Goal: Information Seeking & Learning: Find specific fact

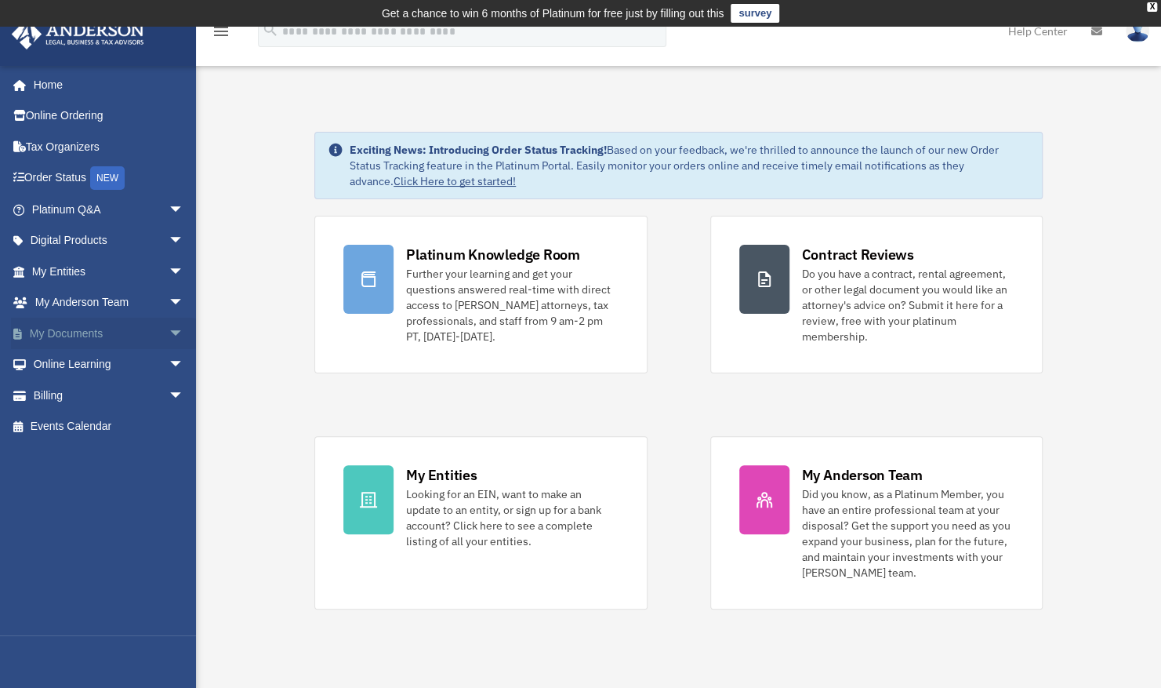
click at [95, 337] on link "My Documents arrow_drop_down" at bounding box center [109, 333] width 197 height 31
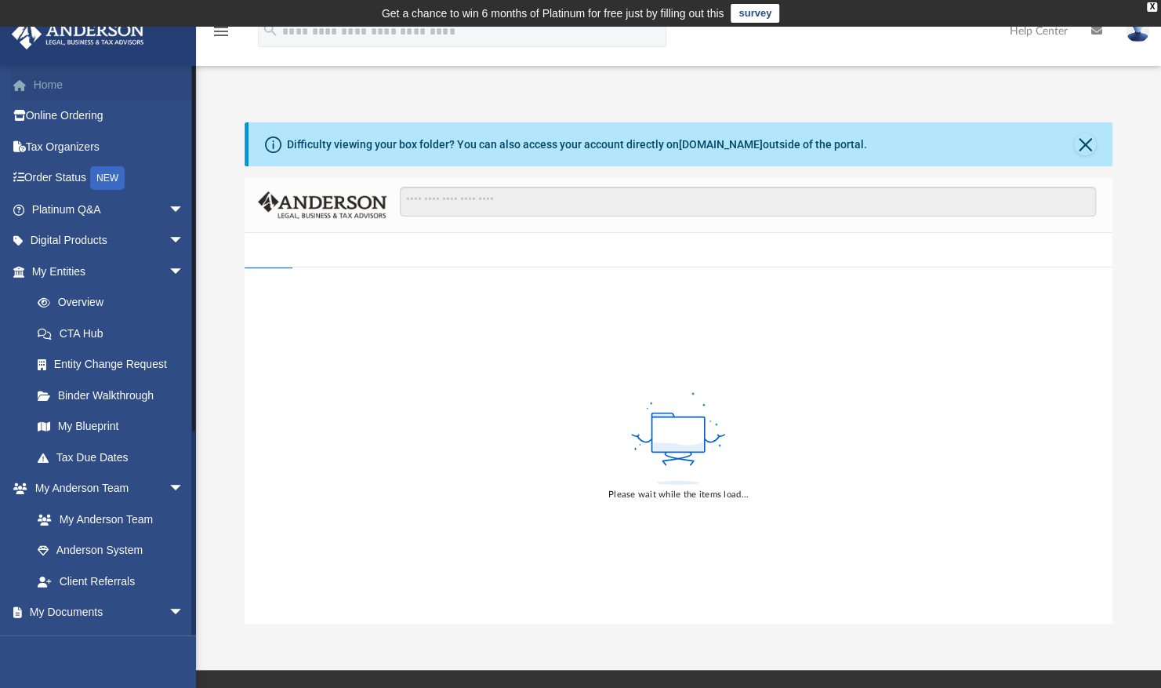
click at [101, 96] on link "Home" at bounding box center [109, 84] width 197 height 31
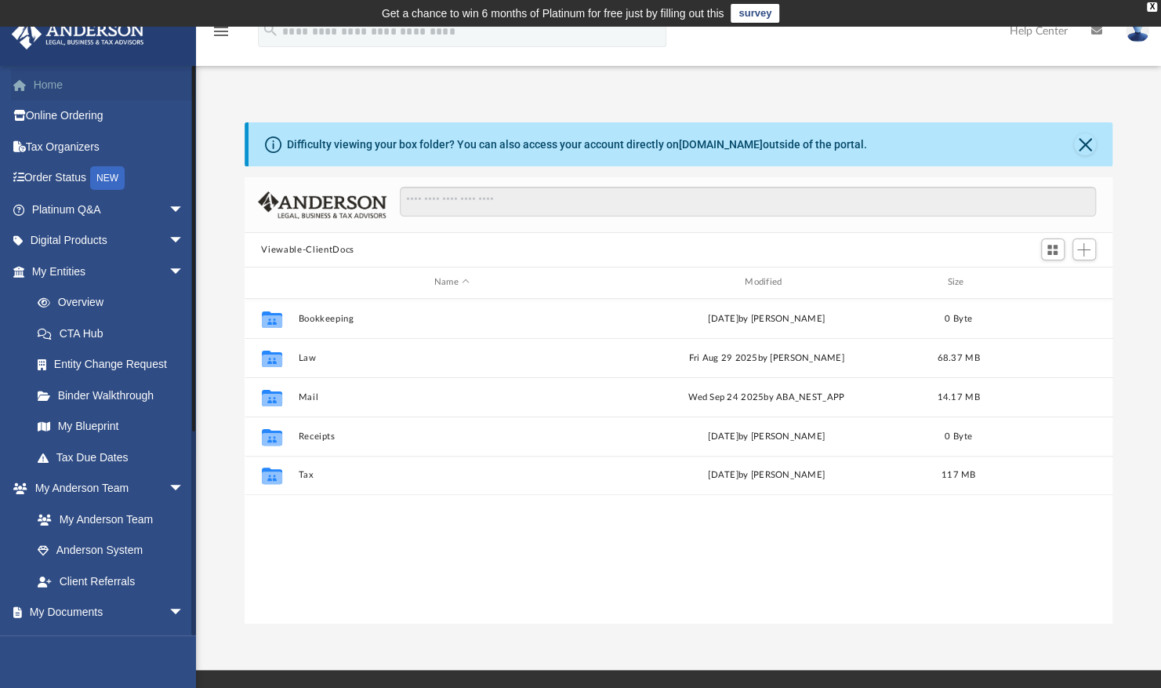
scroll to position [344, 856]
click at [154, 96] on link "Home" at bounding box center [109, 84] width 197 height 31
click at [169, 209] on span "arrow_drop_down" at bounding box center [184, 210] width 31 height 32
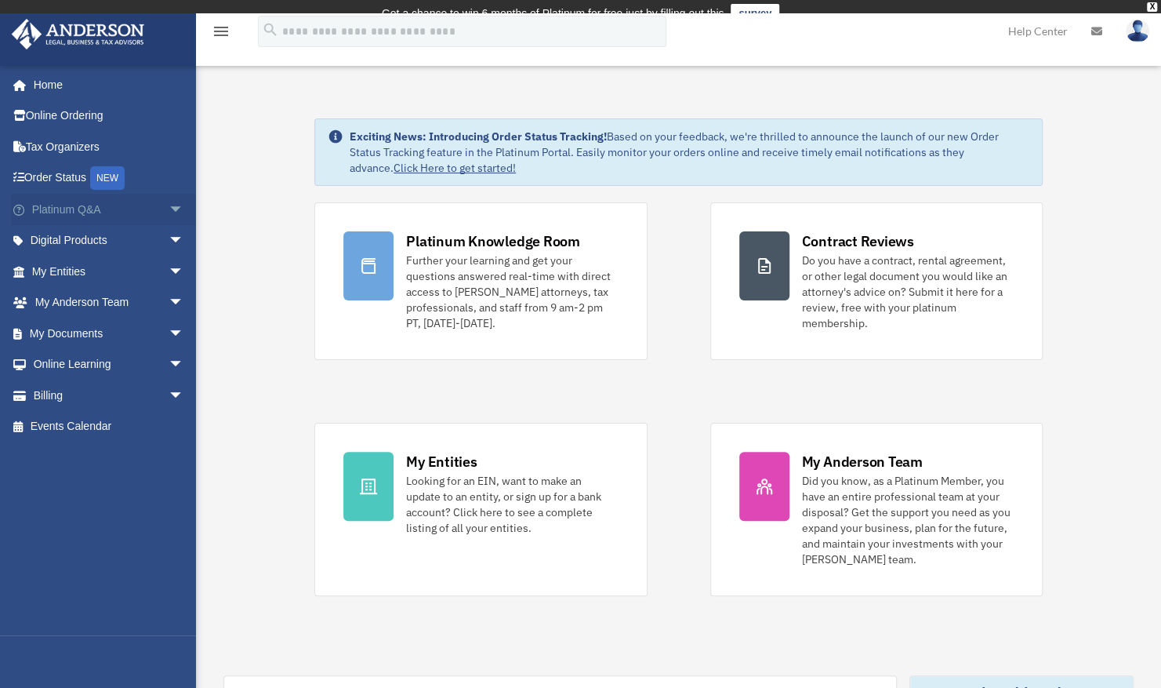
click at [176, 197] on span "arrow_drop_down" at bounding box center [184, 210] width 31 height 32
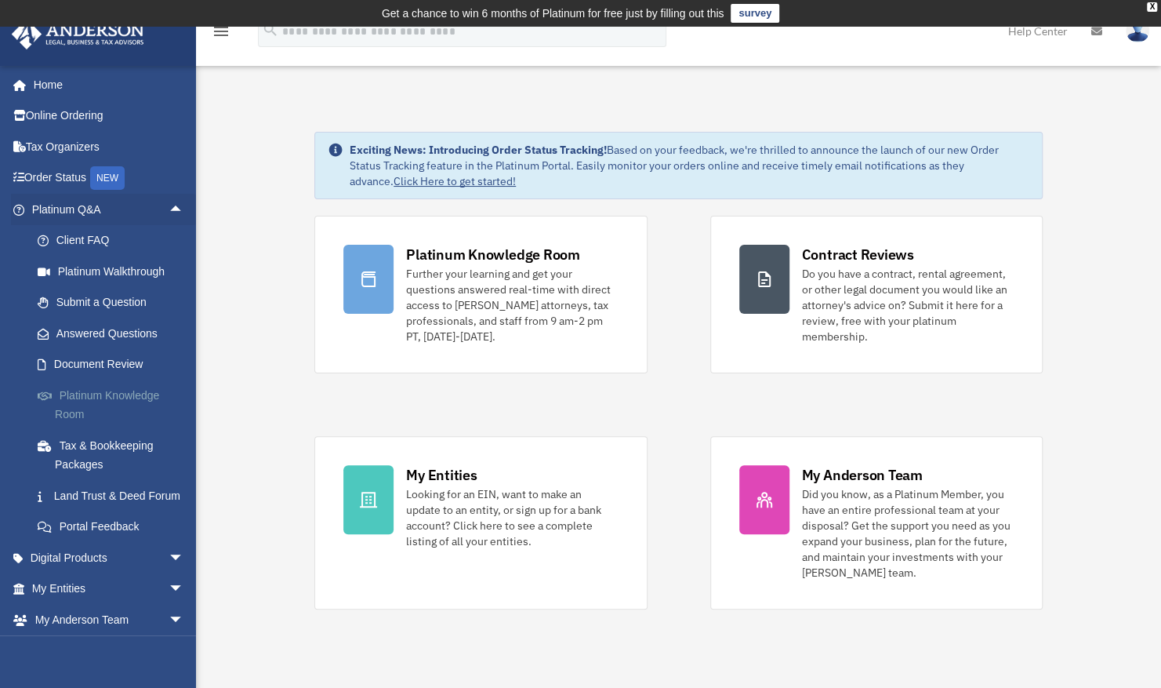
click at [157, 401] on link "Platinum Knowledge Room" at bounding box center [115, 405] width 186 height 50
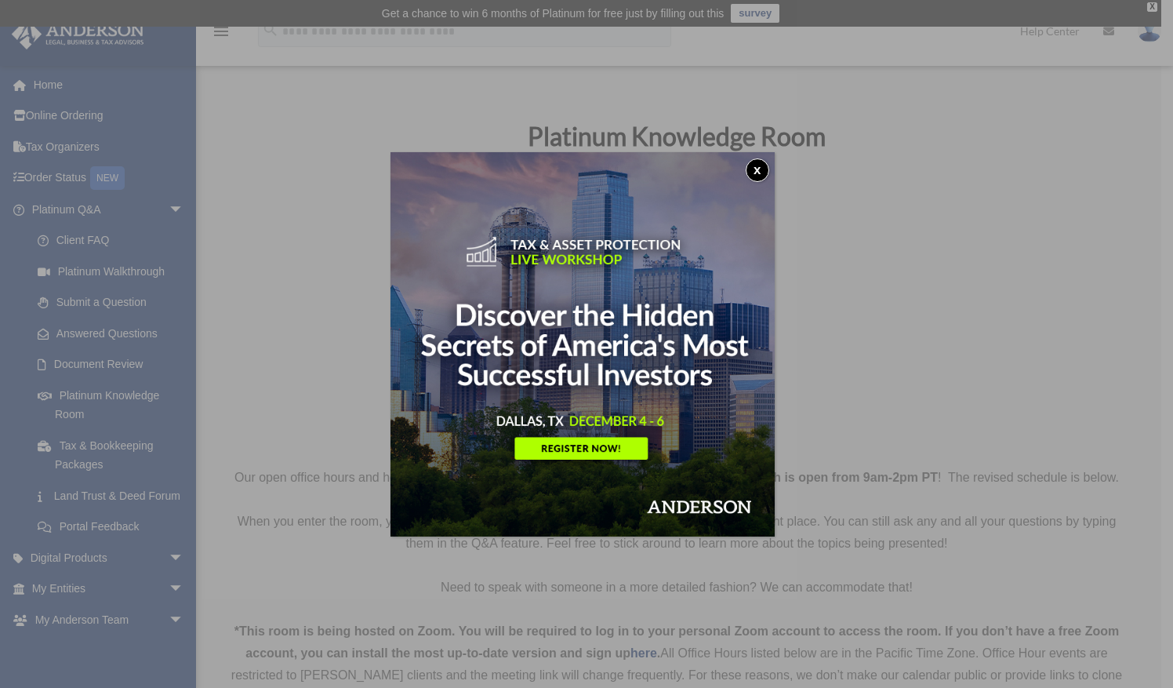
click at [758, 167] on button "x" at bounding box center [758, 170] width 24 height 24
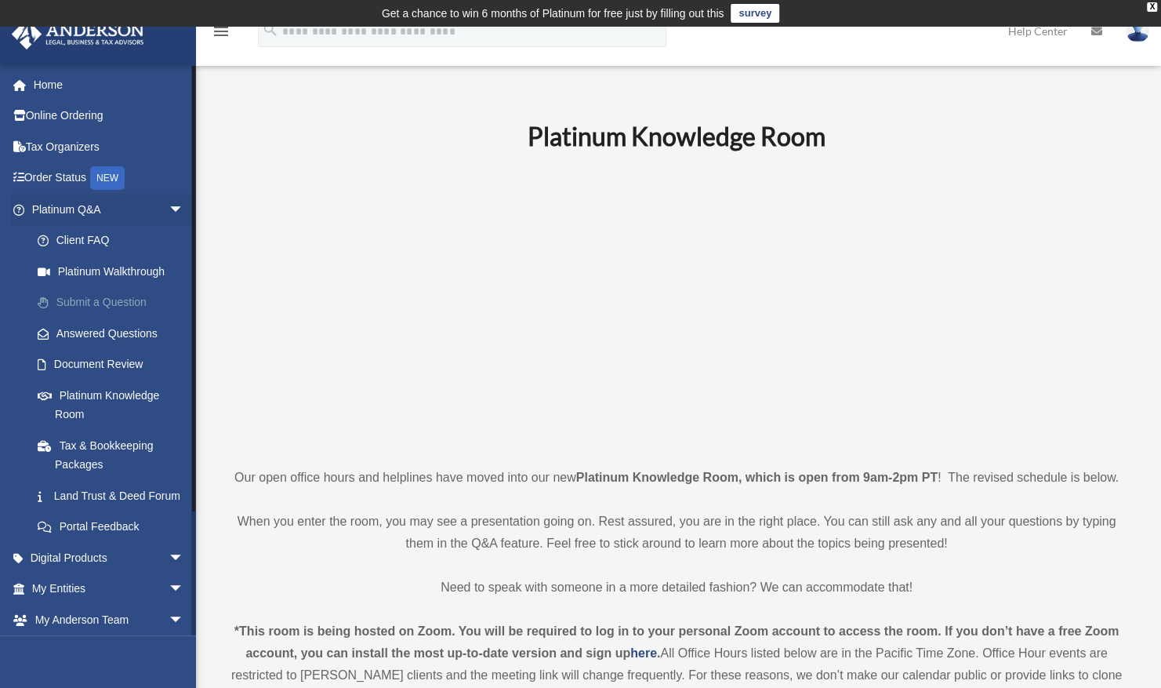
click at [141, 305] on link "Submit a Question" at bounding box center [115, 302] width 186 height 31
click at [141, 333] on link "Answered Questions" at bounding box center [115, 333] width 186 height 31
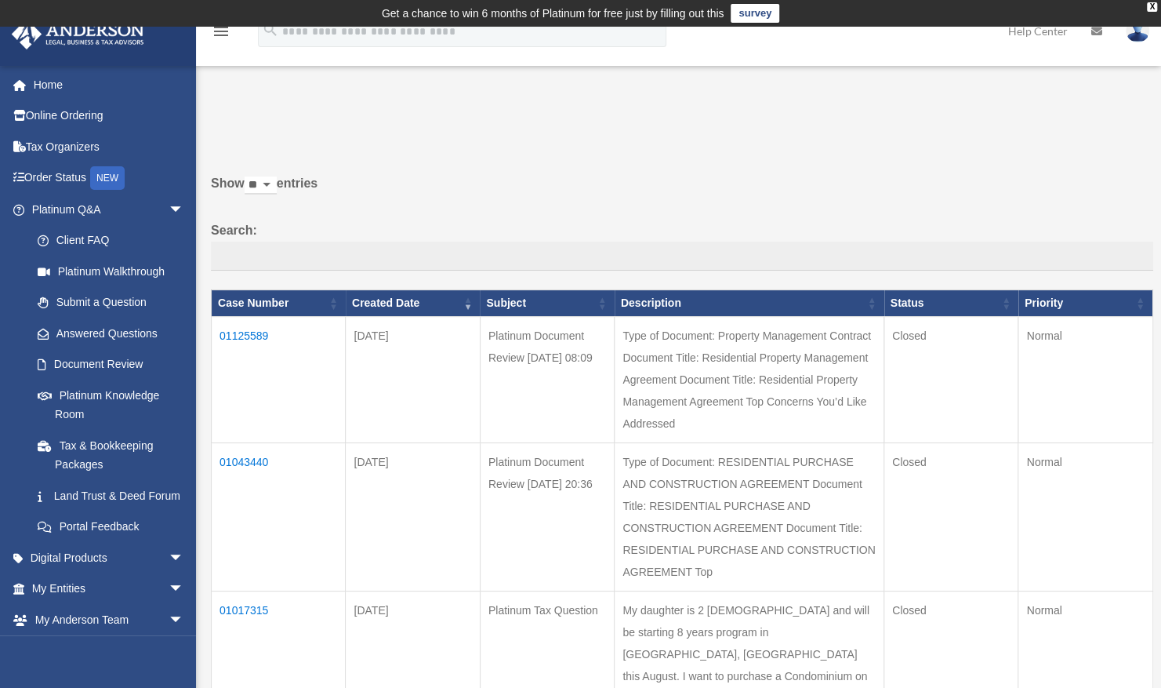
click at [261, 330] on td "01125589" at bounding box center [279, 380] width 134 height 126
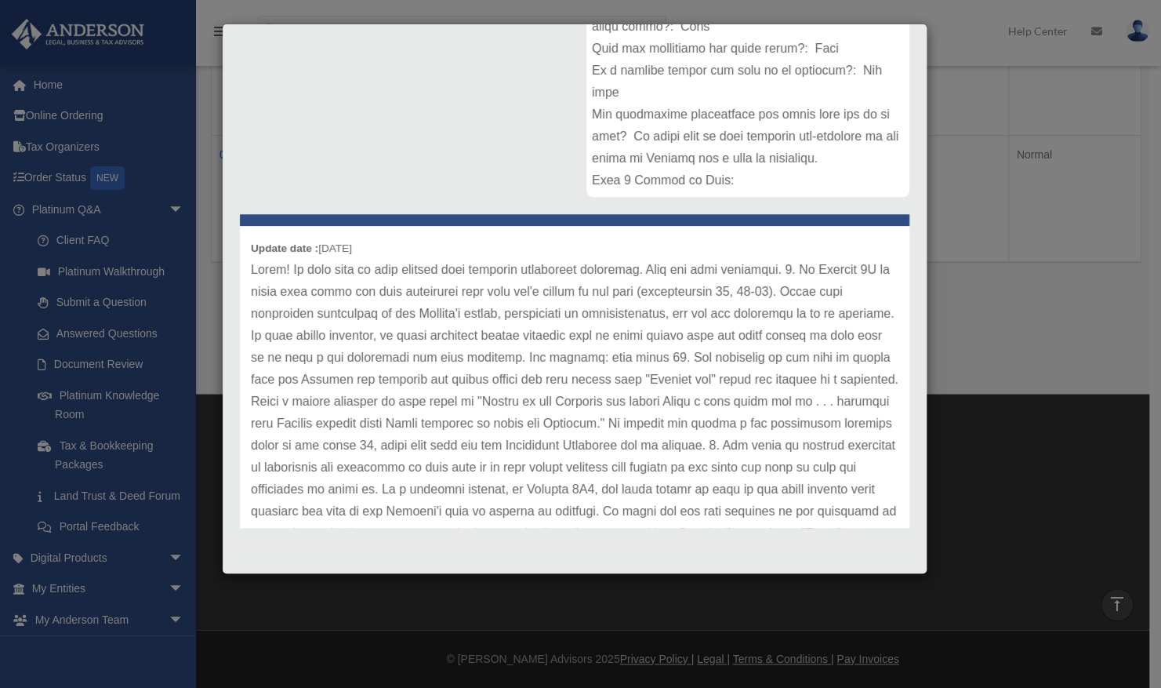
scroll to position [36, 0]
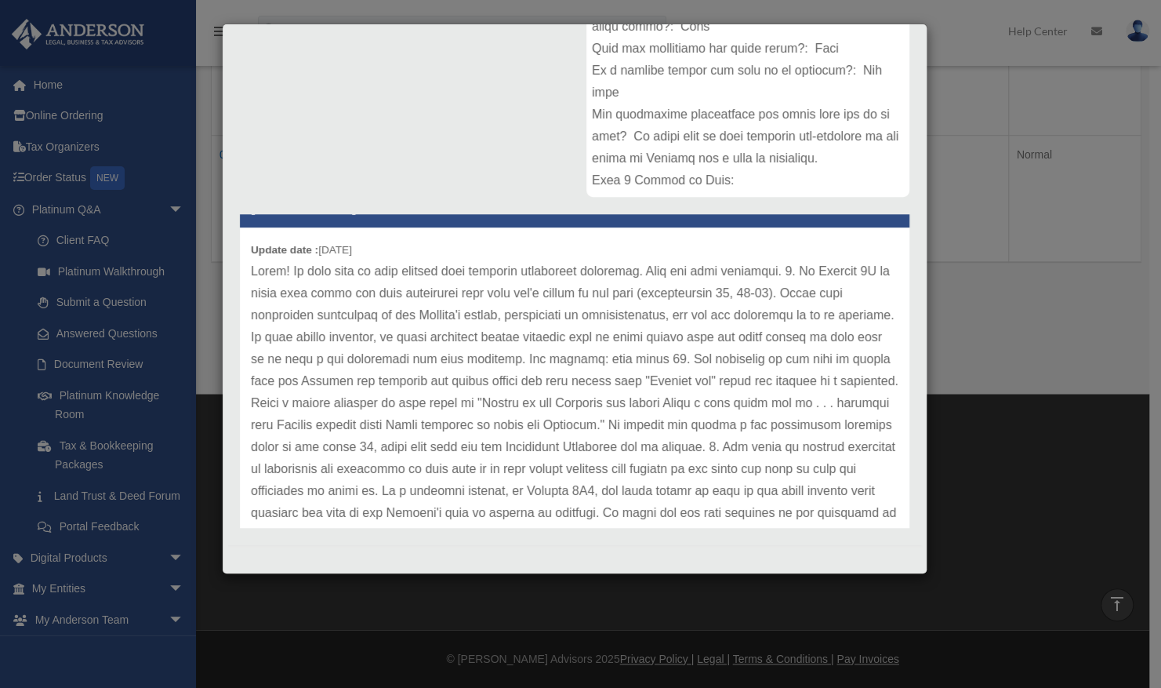
click at [289, 264] on p at bounding box center [575, 534] width 648 height 549
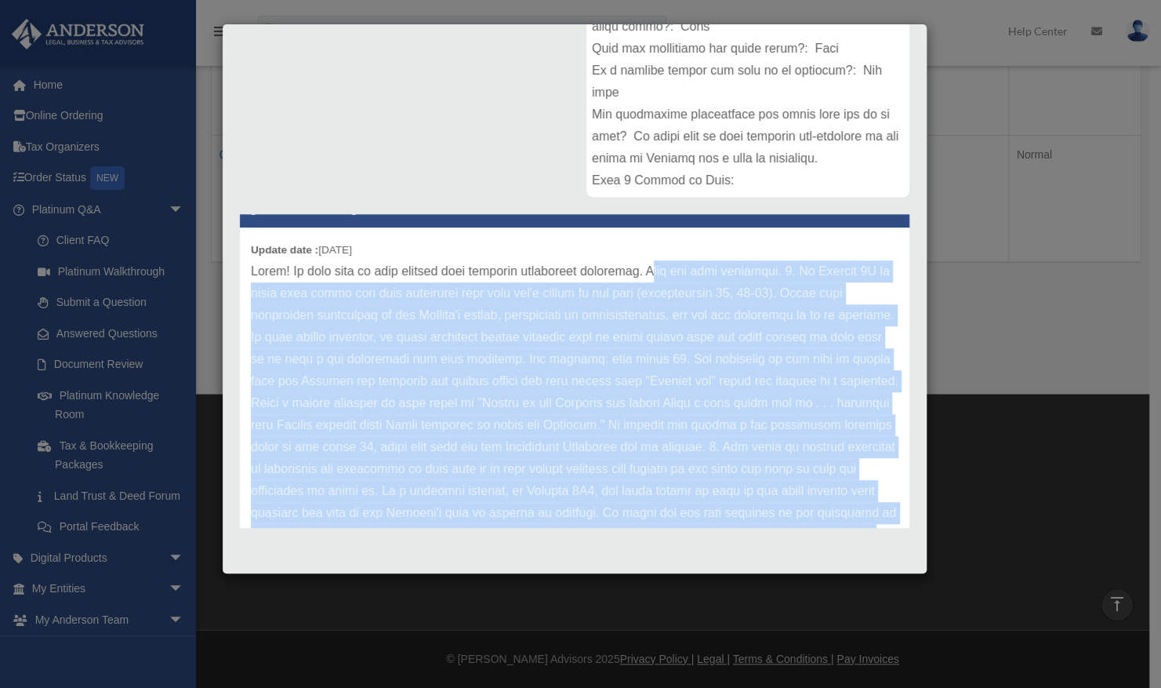
scroll to position [372, 0]
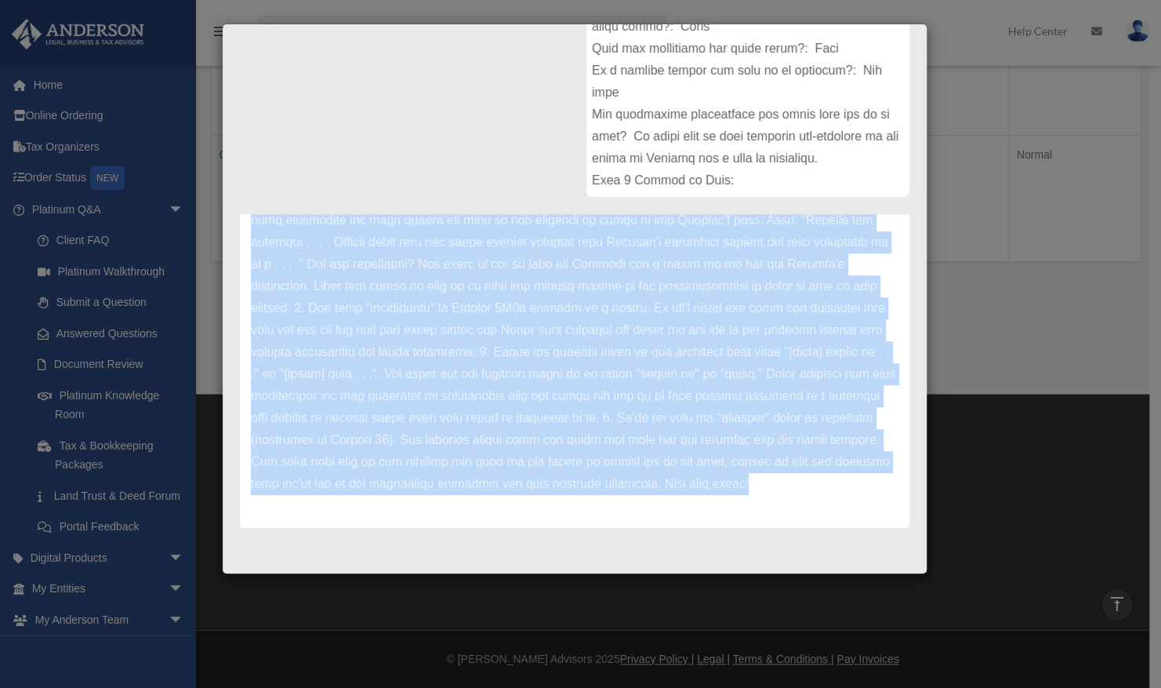
drag, startPoint x: 678, startPoint y: 268, endPoint x: 840, endPoint y: 594, distance: 364.0
click at [840, 594] on div "Case Detail × Platinum Document Review [DATE] 08:09 Case Number 01125589 Create…" at bounding box center [580, 344] width 1161 height 688
copy div "ere are some takeaways. 1. In Section 4A it seems like there are some provision…"
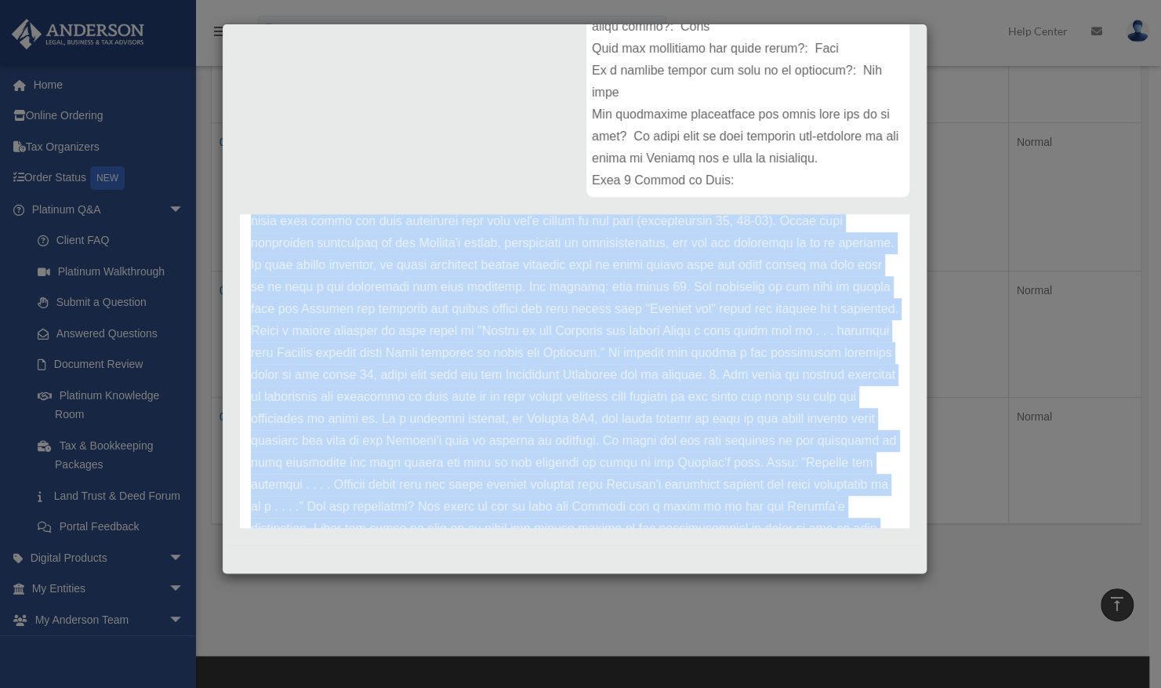
scroll to position [0, 0]
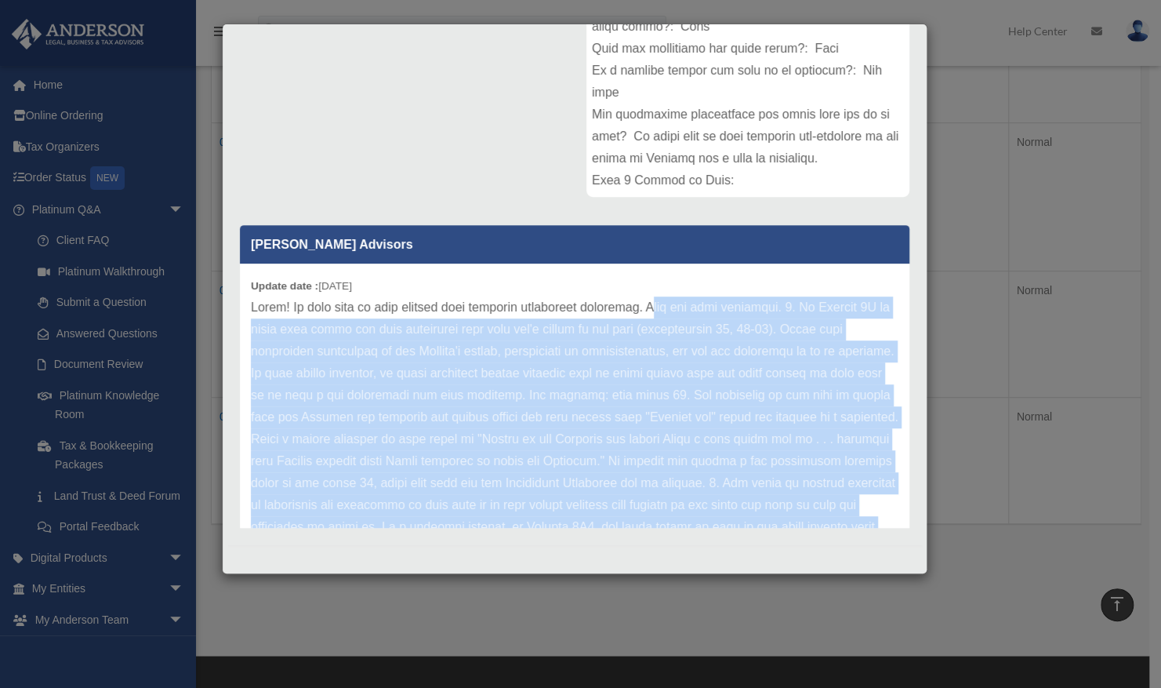
click at [678, 355] on p at bounding box center [575, 570] width 648 height 549
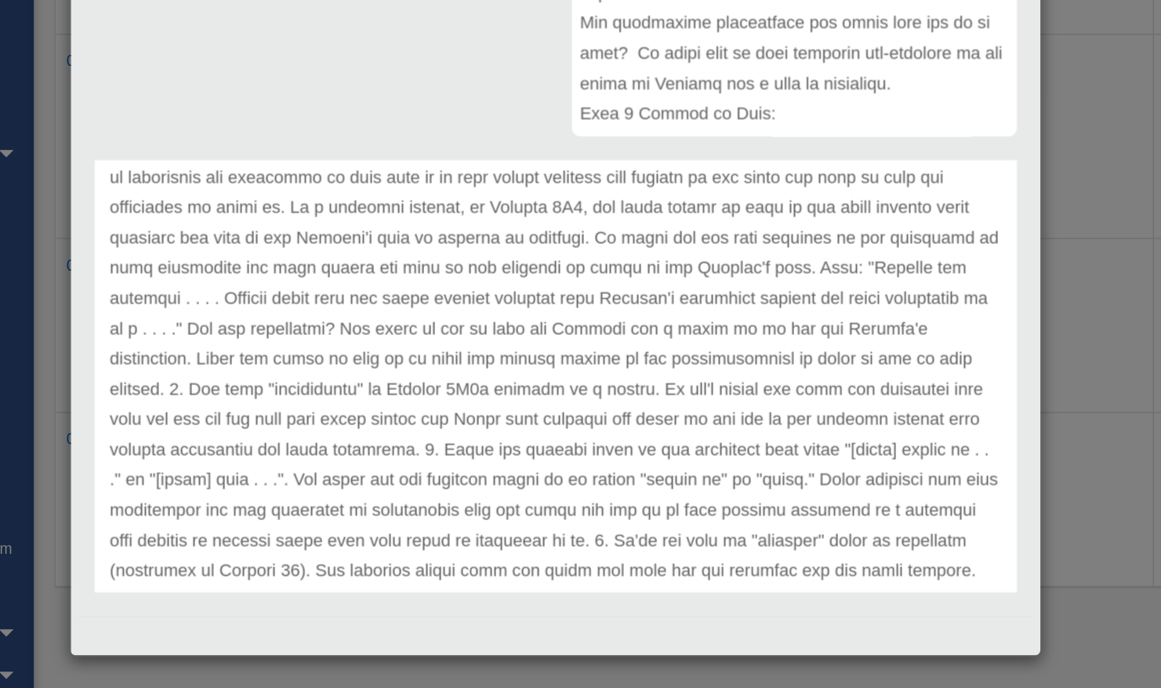
scroll to position [467, 0]
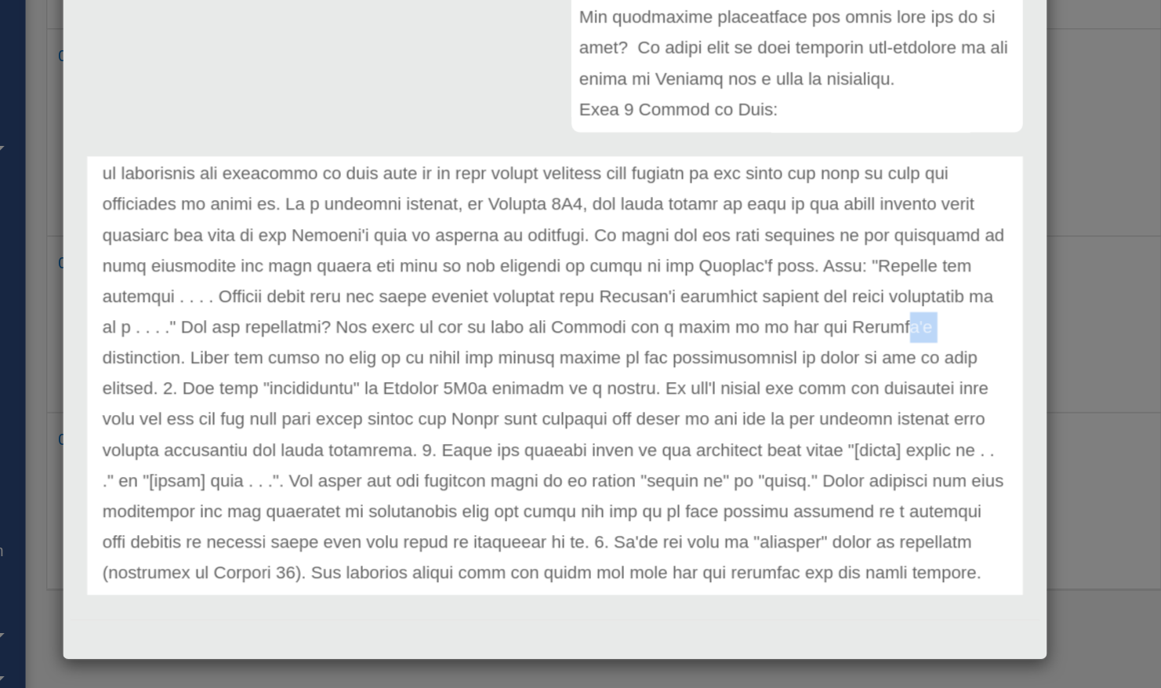
drag, startPoint x: 626, startPoint y: 358, endPoint x: 647, endPoint y: 351, distance: 22.1
click at [647, 351] on p at bounding box center [575, 292] width 648 height 549
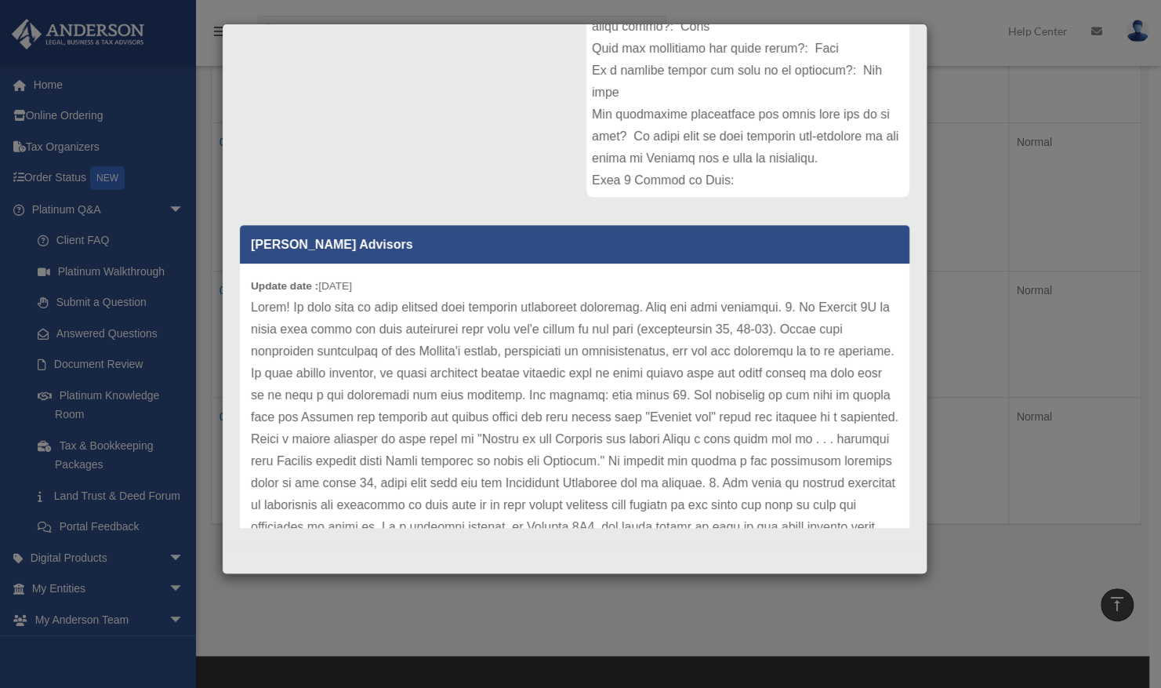
scroll to position [372, 0]
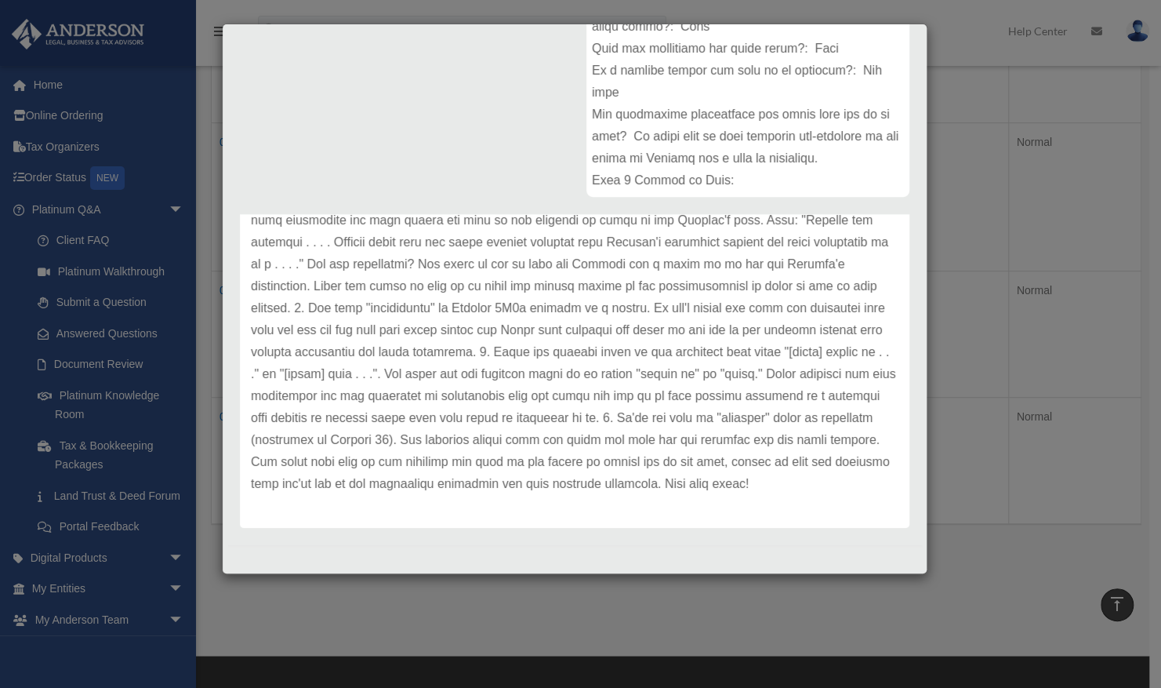
click at [966, 329] on div "Case Detail × Platinum Document Review [DATE] 08:09 Case Number 01125589 Create…" at bounding box center [580, 344] width 1161 height 688
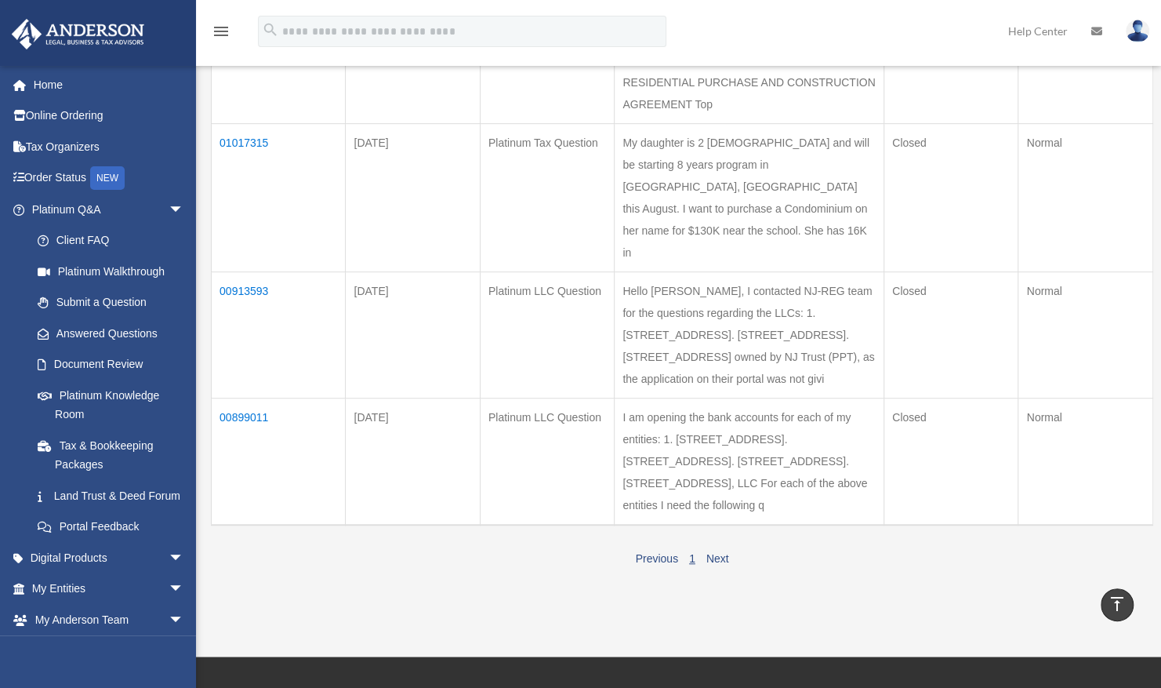
scroll to position [162, 0]
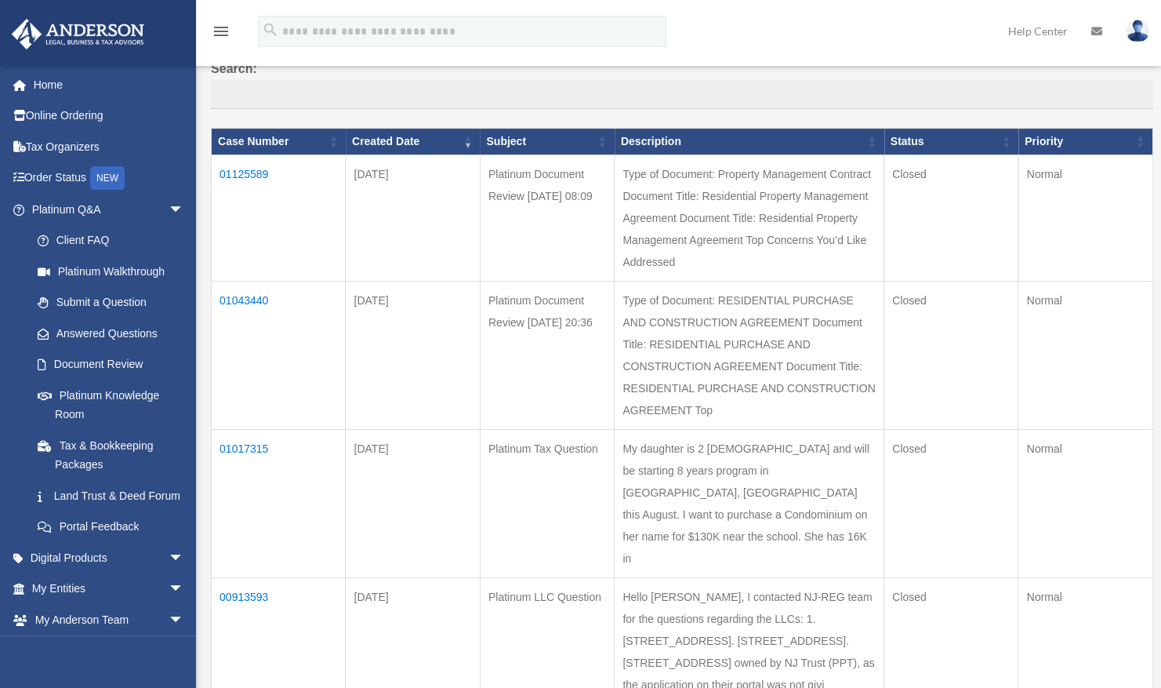
click at [260, 177] on td "01125589" at bounding box center [279, 218] width 134 height 126
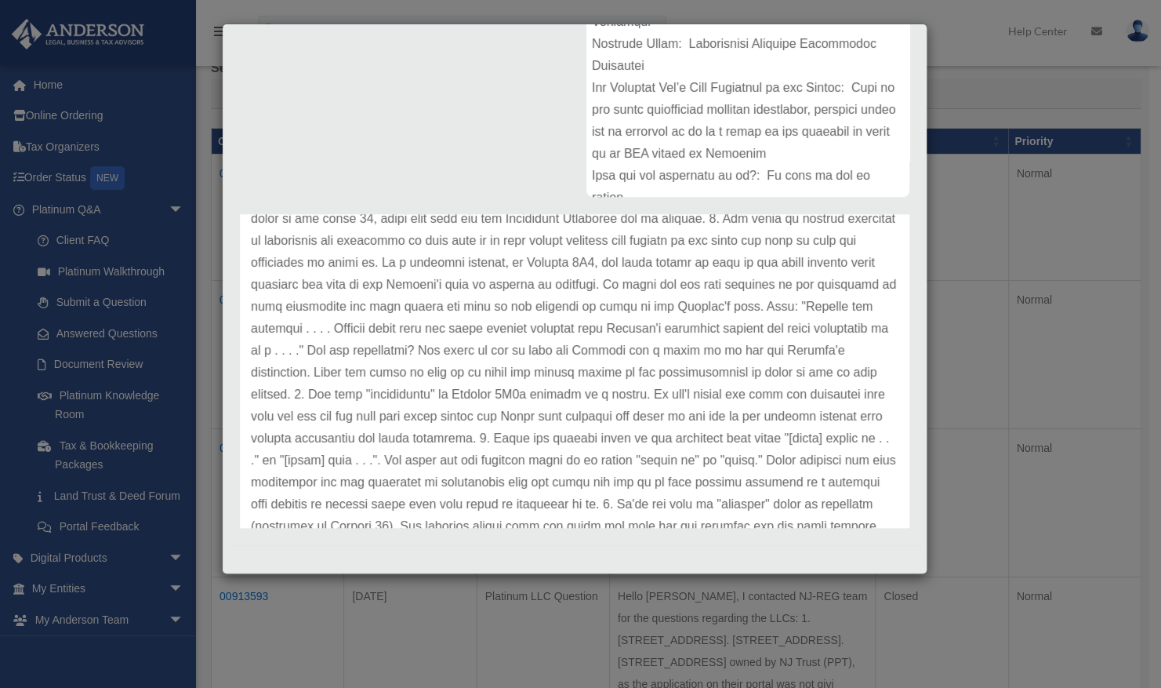
scroll to position [372, 0]
